Goal: Information Seeking & Learning: Understand process/instructions

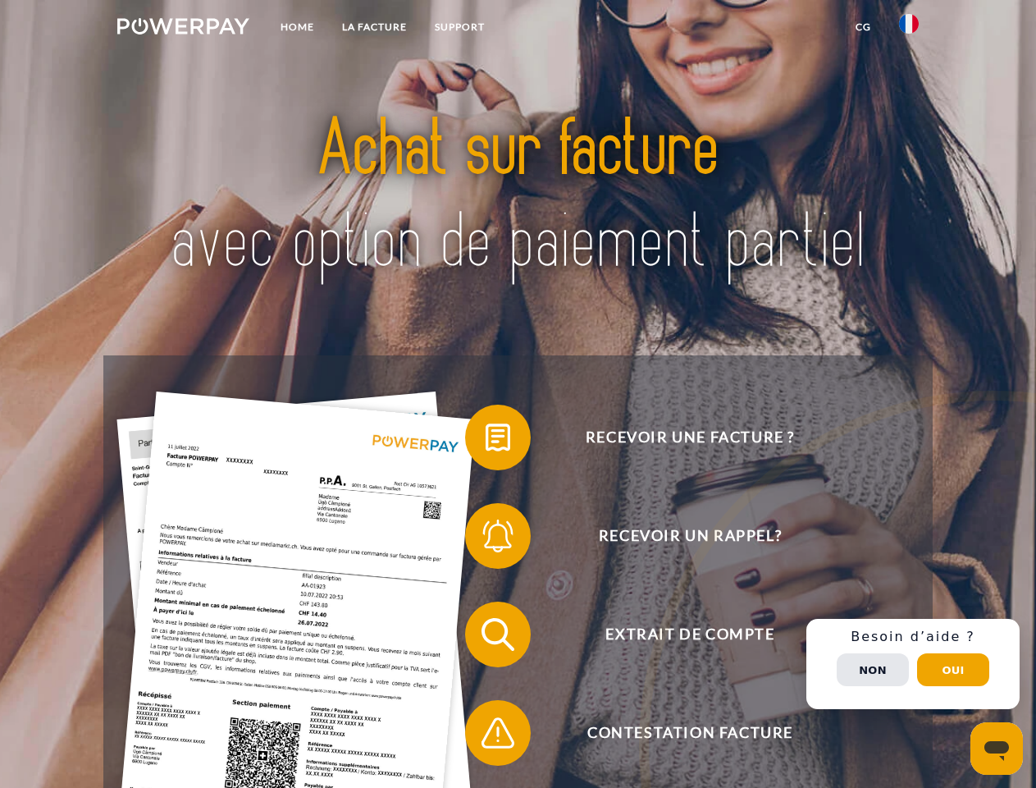
click at [183, 29] on img at bounding box center [183, 26] width 132 height 16
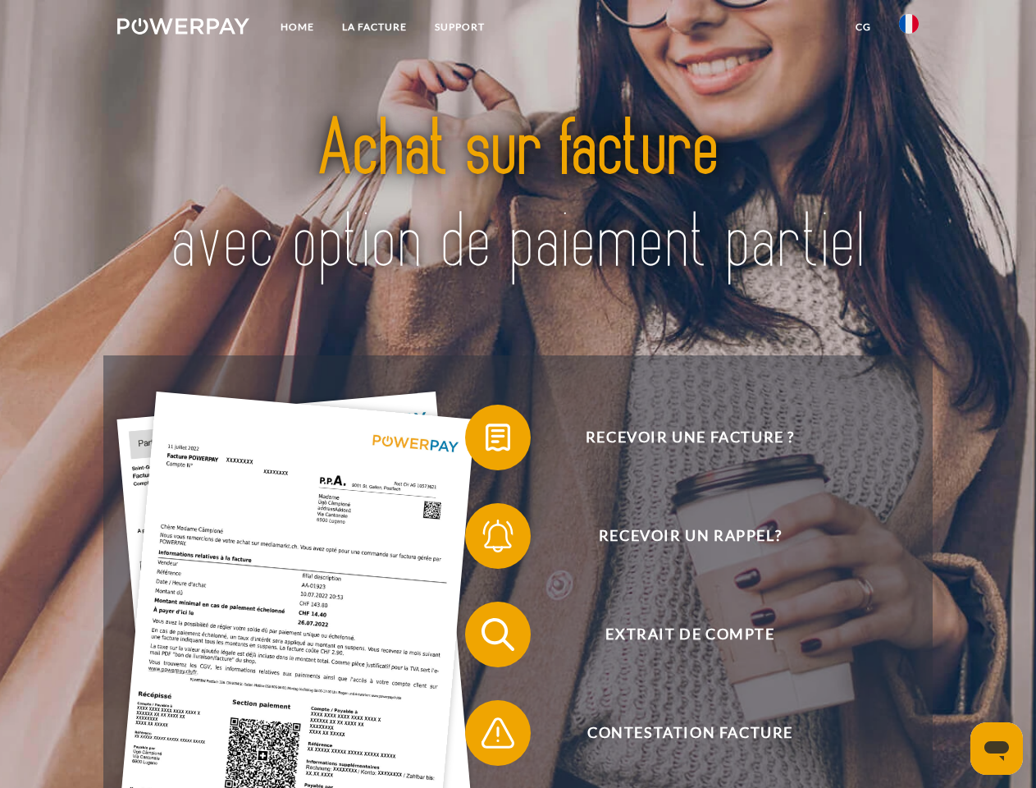
click at [909, 29] on img at bounding box center [909, 24] width 20 height 20
click at [863, 27] on link "CG" at bounding box center [863, 27] width 43 height 30
click at [486, 441] on span at bounding box center [473, 437] width 82 height 82
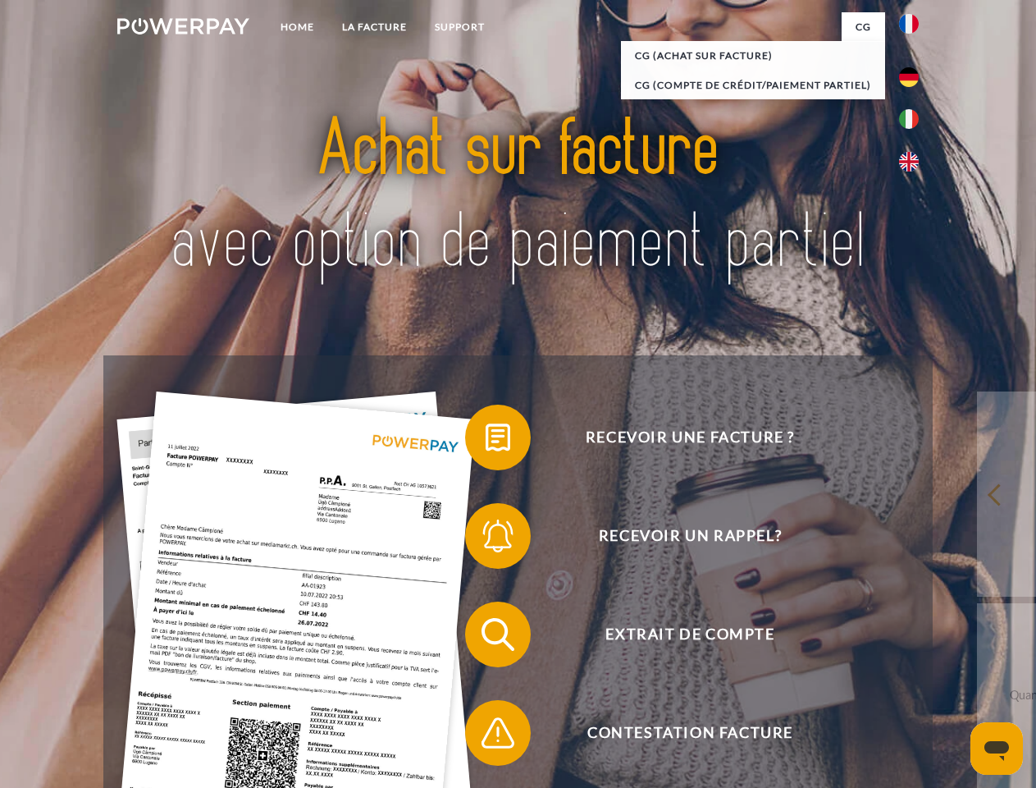
click at [486, 539] on span at bounding box center [473, 536] width 82 height 82
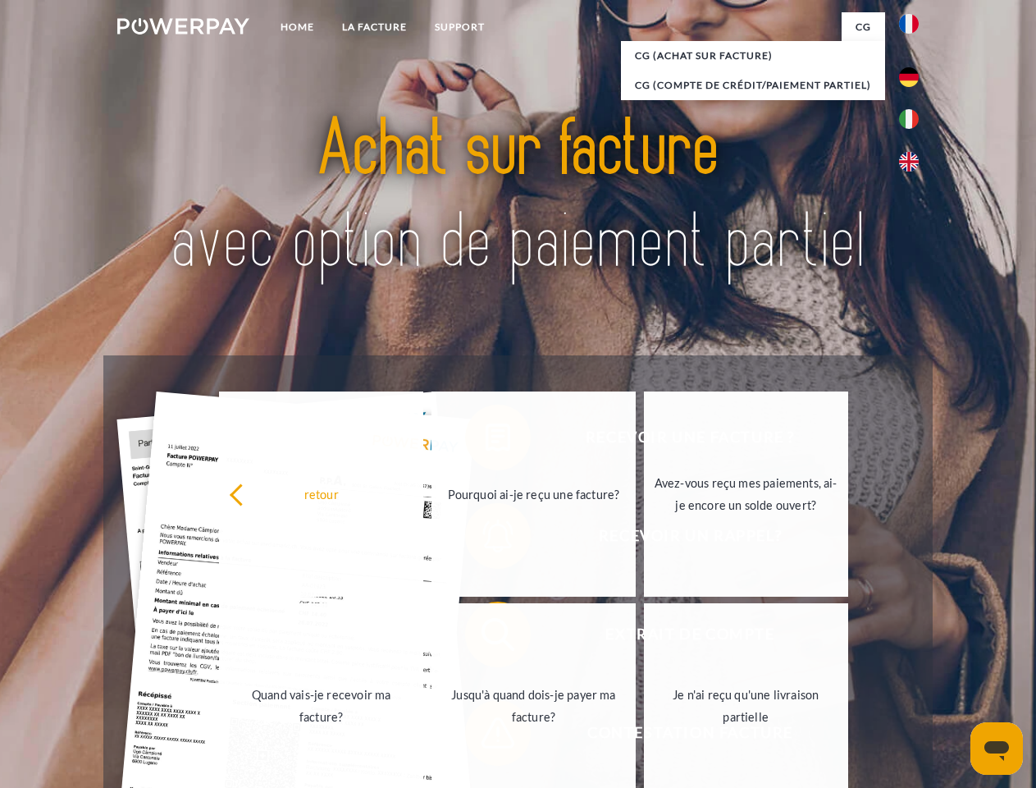
click at [486, 638] on link "Jusqu'à quand dois-je payer ma facture?" at bounding box center [534, 705] width 204 height 205
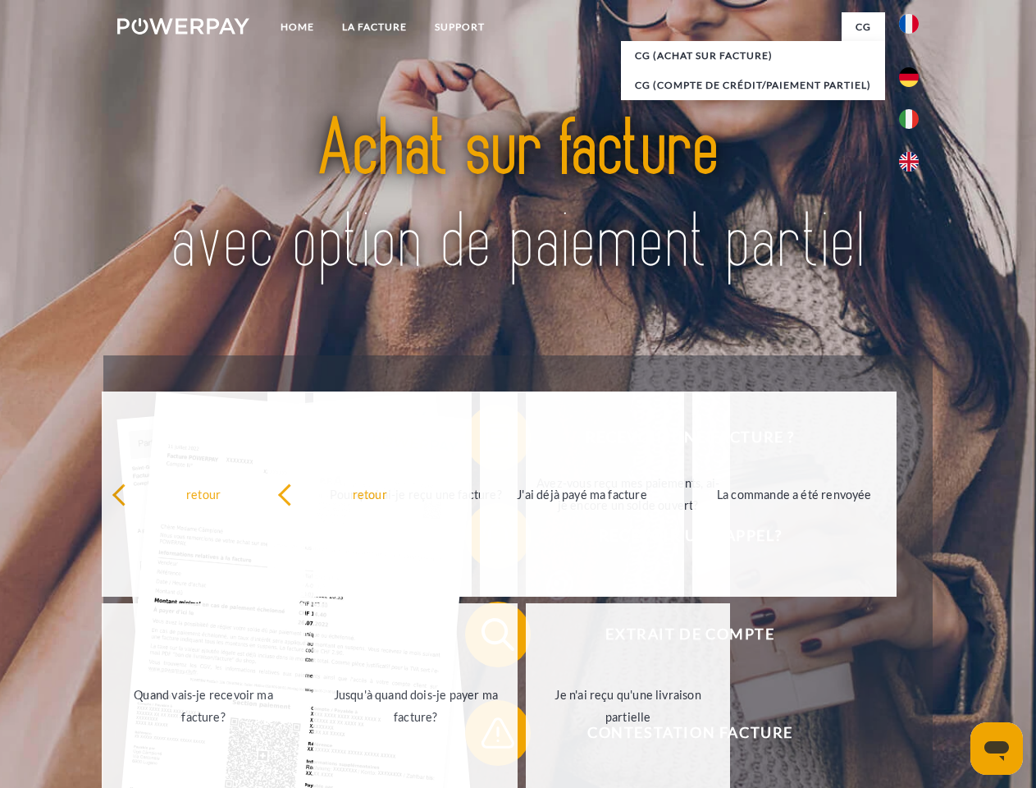
click at [486, 736] on span at bounding box center [473, 733] width 82 height 82
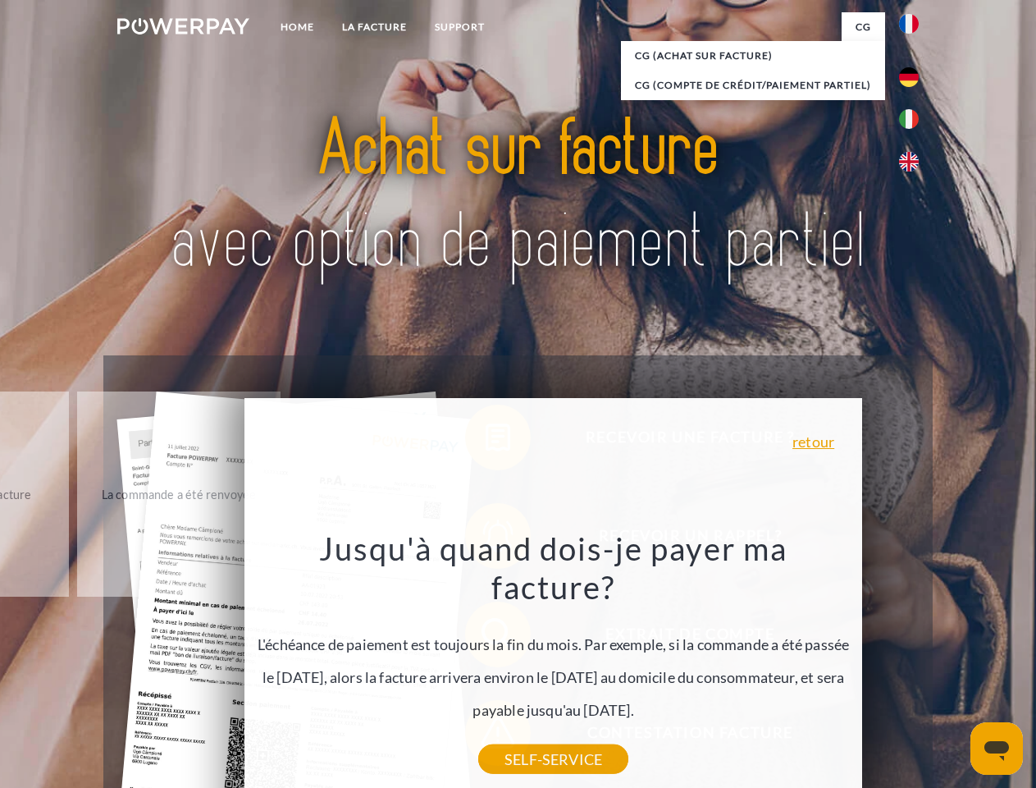
click at [913, 664] on div "Recevoir une facture ? Recevoir un rappel? Extrait de compte retour" at bounding box center [517, 683] width 829 height 657
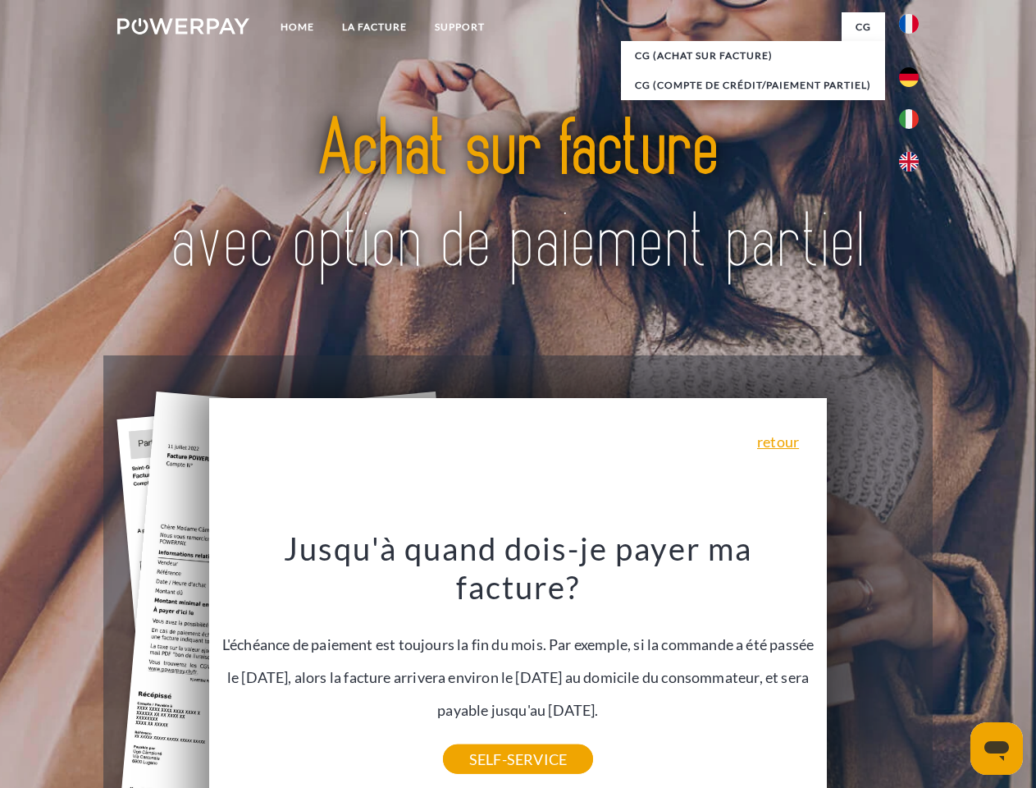
click at [873, 667] on span "Extrait de compte" at bounding box center [690, 635] width 402 height 66
click at [954, 670] on header "Home LA FACTURE Support" at bounding box center [518, 566] width 1036 height 1133
